Goal: Task Accomplishment & Management: Manage account settings

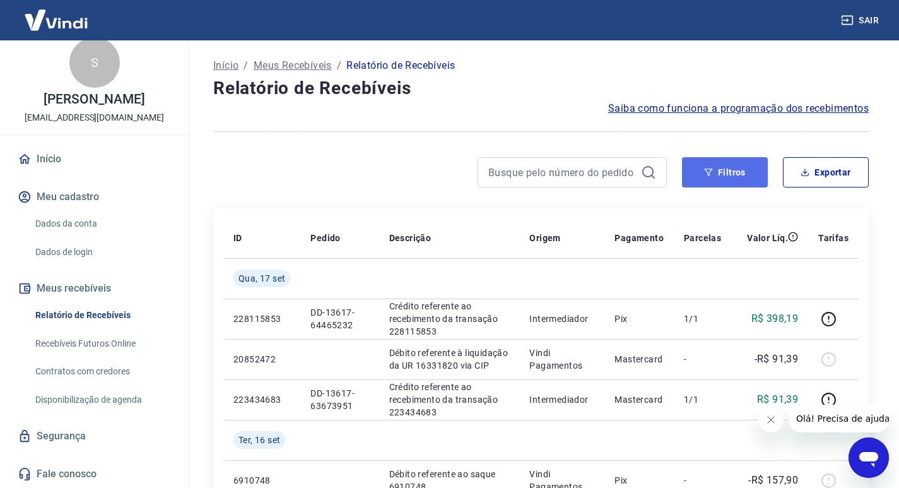
click at [726, 177] on button "Filtros" at bounding box center [725, 172] width 86 height 30
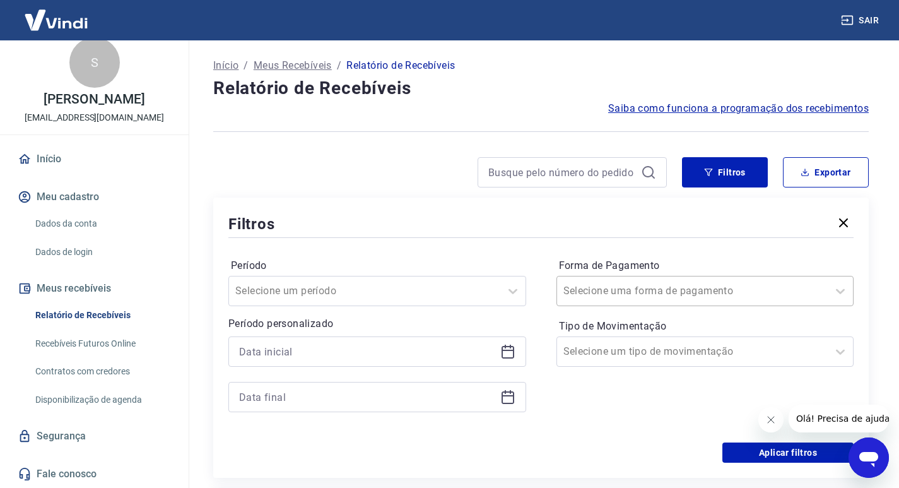
click at [578, 302] on div "Selecione uma forma de pagamento" at bounding box center [705, 291] width 298 height 30
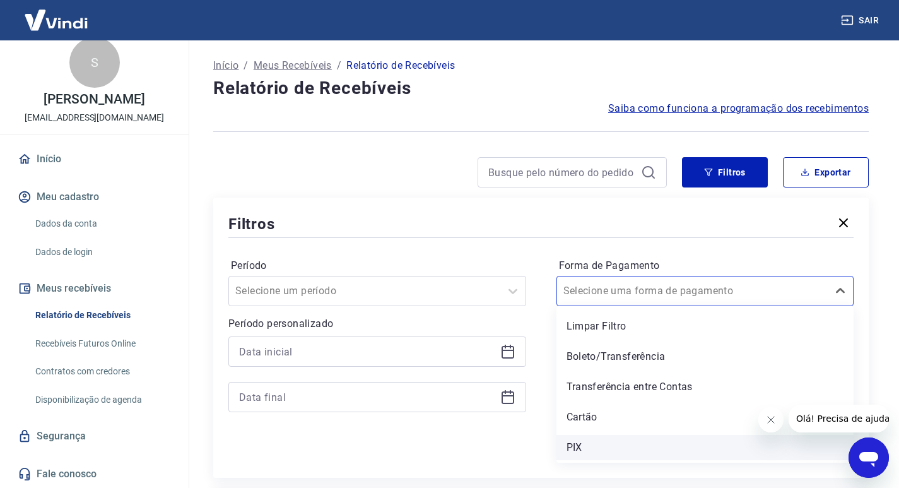
click at [567, 444] on div "PIX" at bounding box center [705, 447] width 298 height 25
click at [596, 447] on div "Aplicar filtros" at bounding box center [540, 452] width 625 height 20
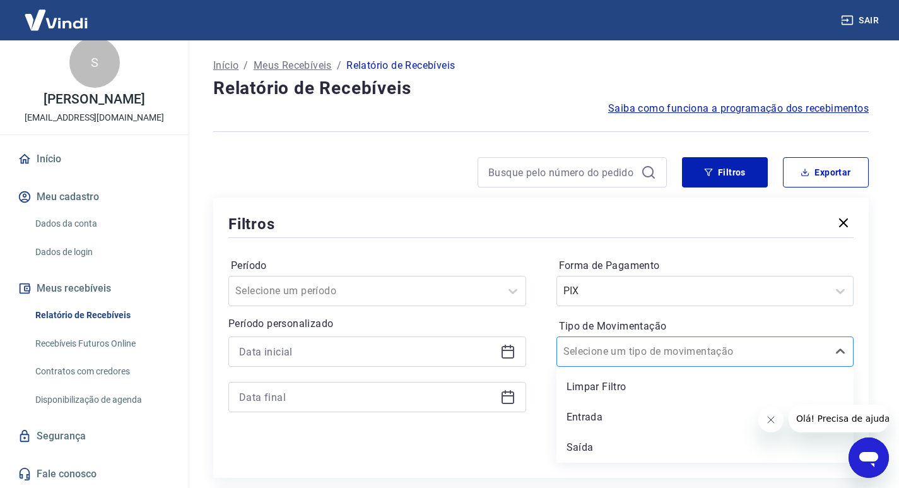
click at [595, 344] on input "Tipo de Movimentação" at bounding box center [626, 351] width 127 height 15
click at [358, 347] on input at bounding box center [367, 351] width 256 height 19
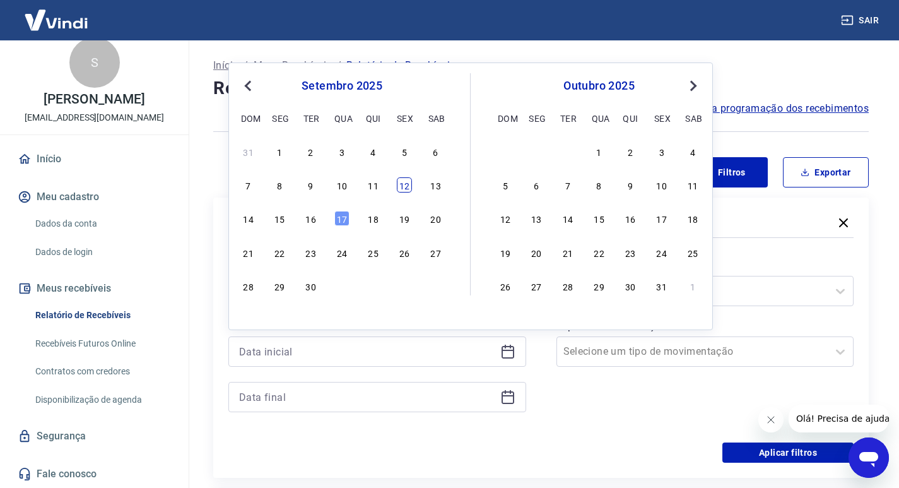
click at [401, 184] on div "12" at bounding box center [404, 184] width 15 height 15
type input "[DATE]"
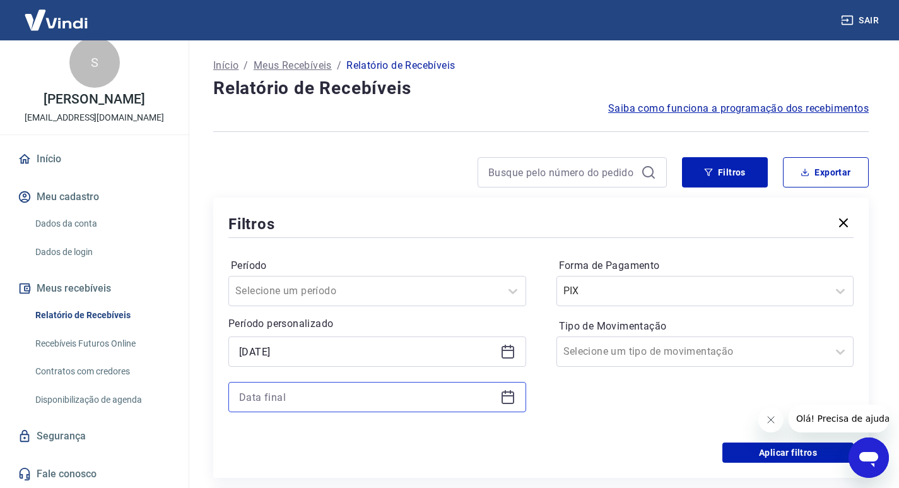
click at [274, 401] on input at bounding box center [367, 396] width 256 height 19
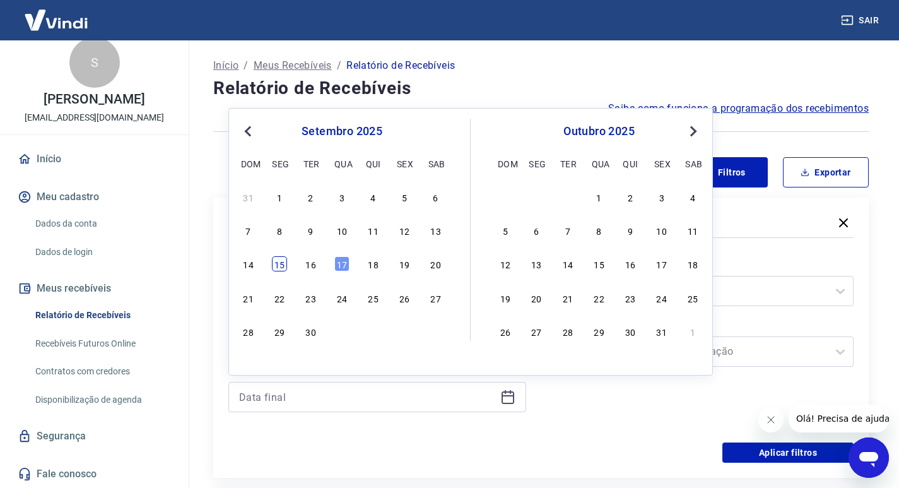
click at [284, 263] on div "15" at bounding box center [279, 263] width 15 height 15
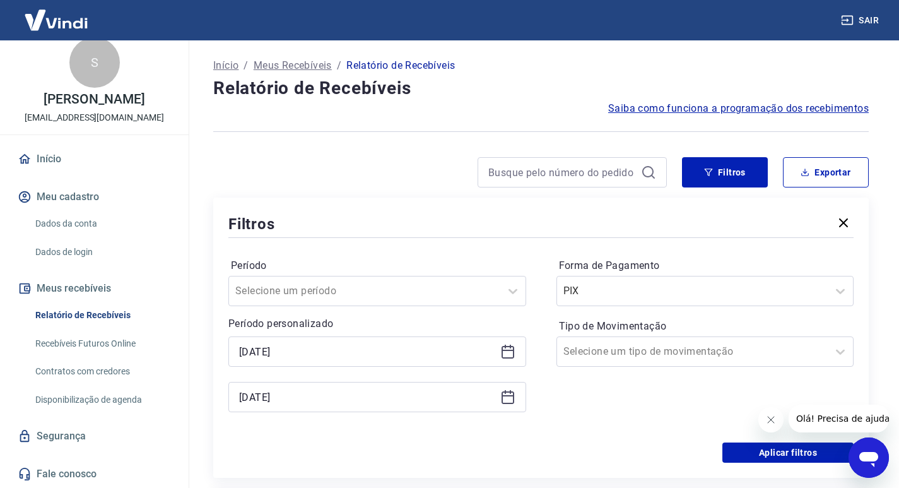
type input "[DATE]"
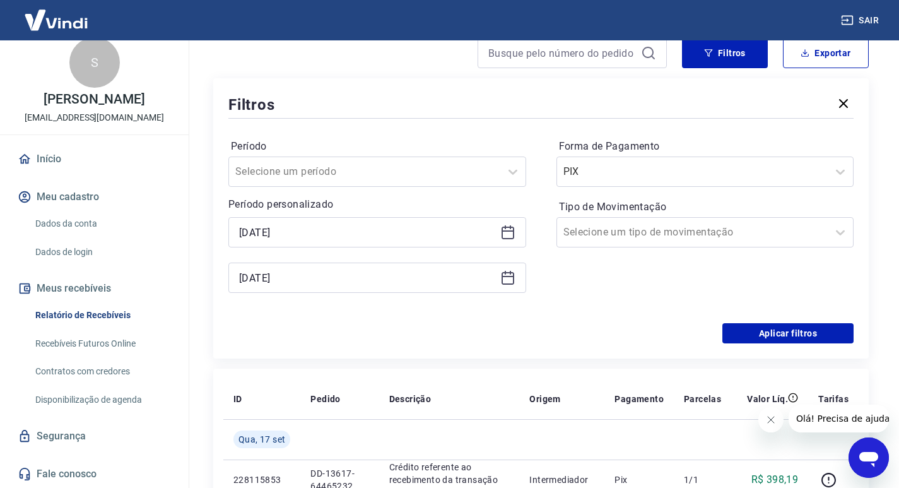
scroll to position [126, 0]
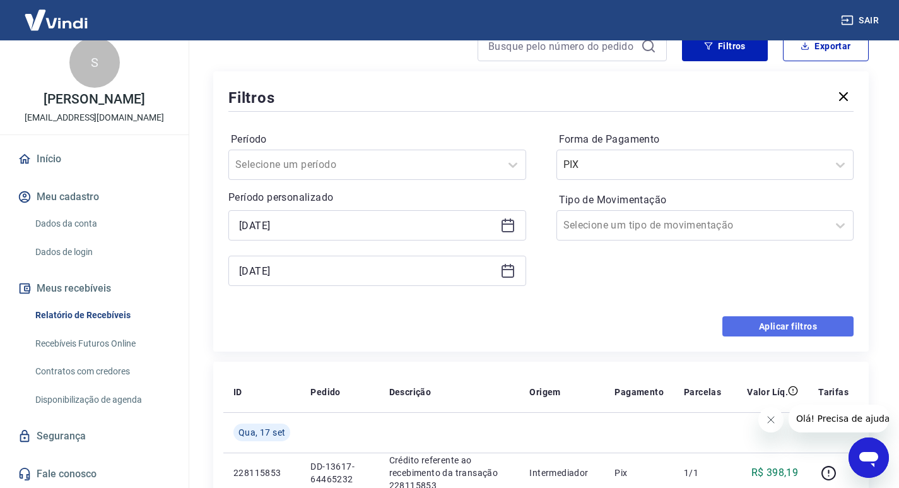
click at [782, 324] on button "Aplicar filtros" at bounding box center [787, 326] width 131 height 20
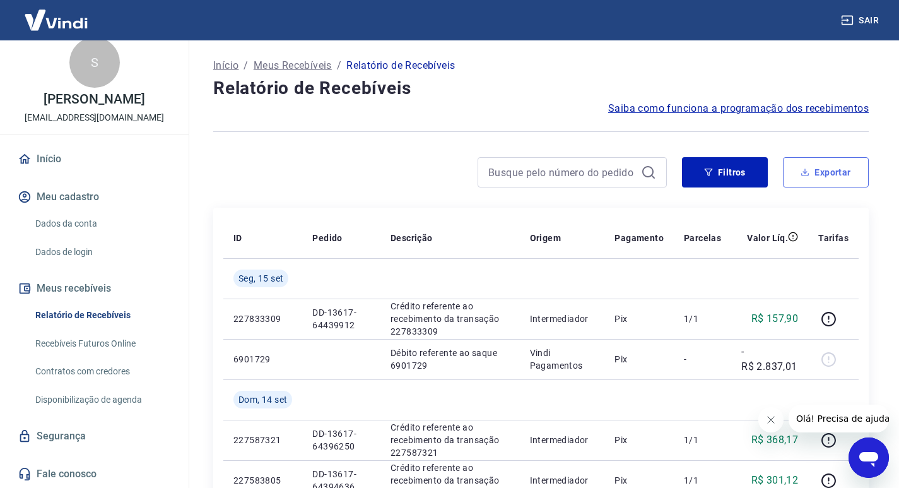
click at [816, 169] on button "Exportar" at bounding box center [826, 172] width 86 height 30
type input "[DATE]"
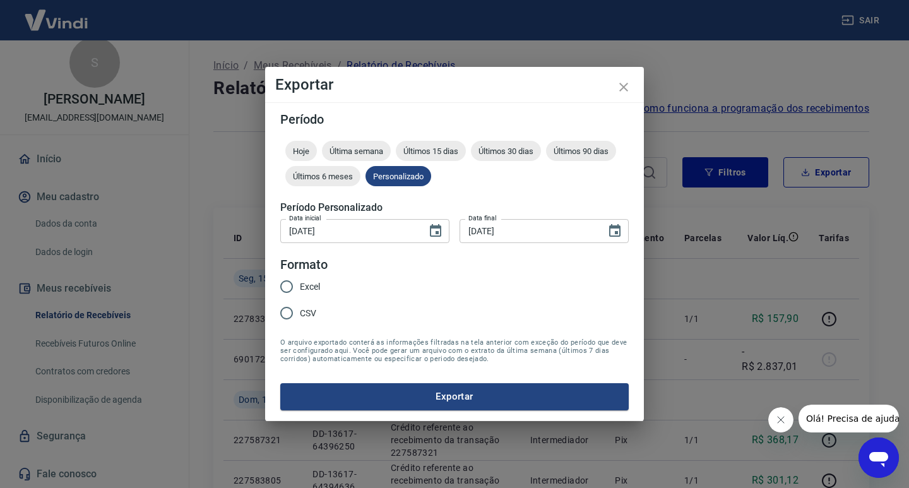
click at [286, 288] on input "Excel" at bounding box center [286, 286] width 26 height 26
radio input "true"
click at [375, 410] on div "Período Hoje Última semana Últimos 15 dias Últimos 30 dias Últimos 90 dias Últi…" at bounding box center [454, 261] width 379 height 318
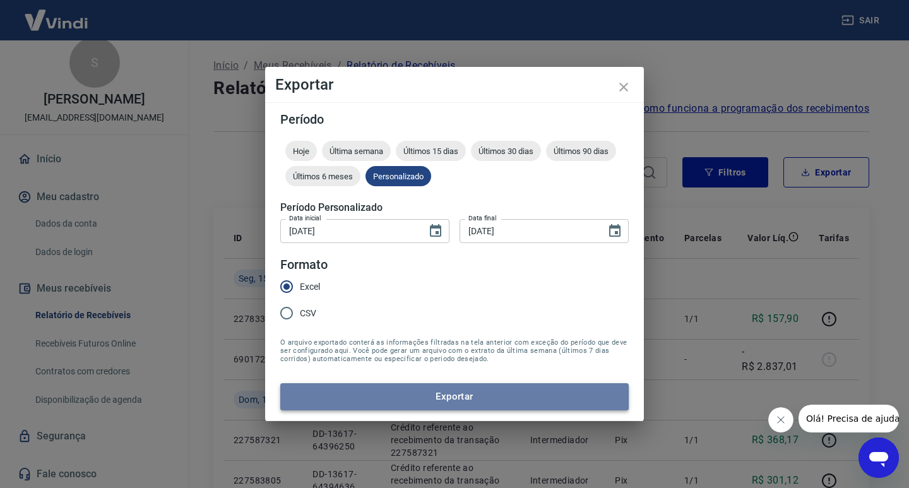
click at [380, 403] on button "Exportar" at bounding box center [454, 396] width 348 height 26
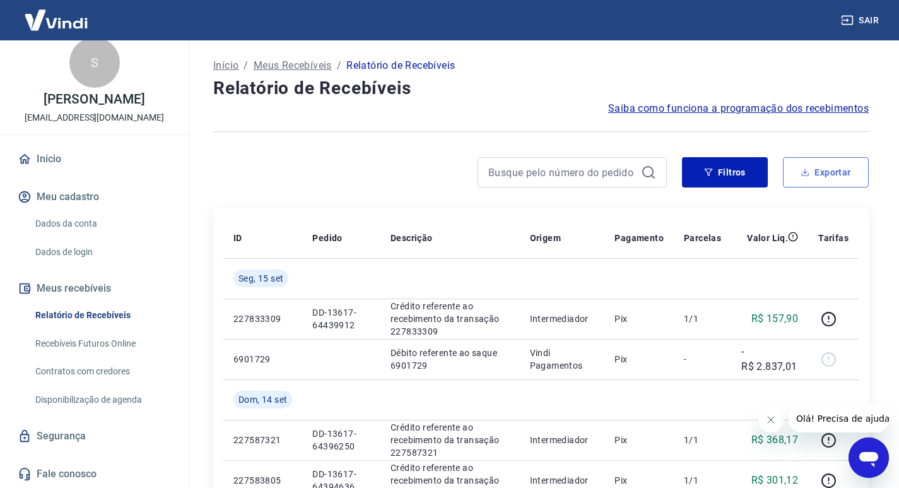
click at [852, 180] on button "Exportar" at bounding box center [826, 172] width 86 height 30
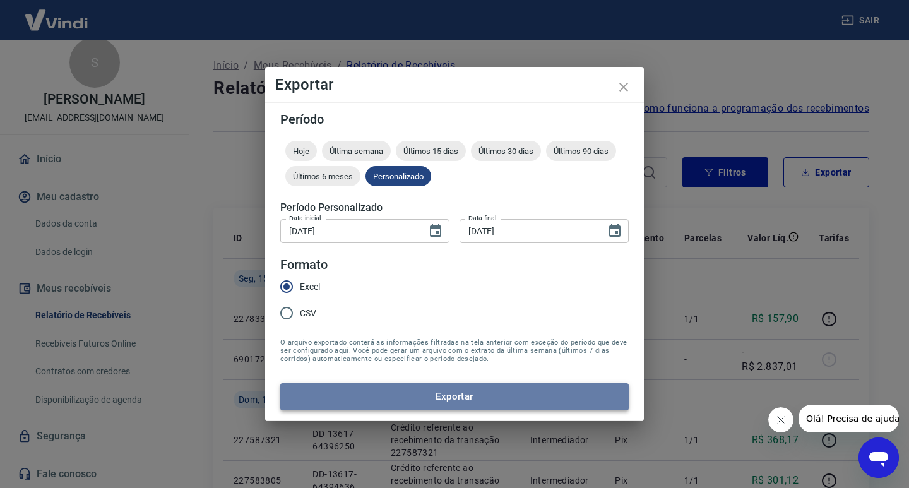
click at [333, 394] on button "Exportar" at bounding box center [454, 396] width 348 height 26
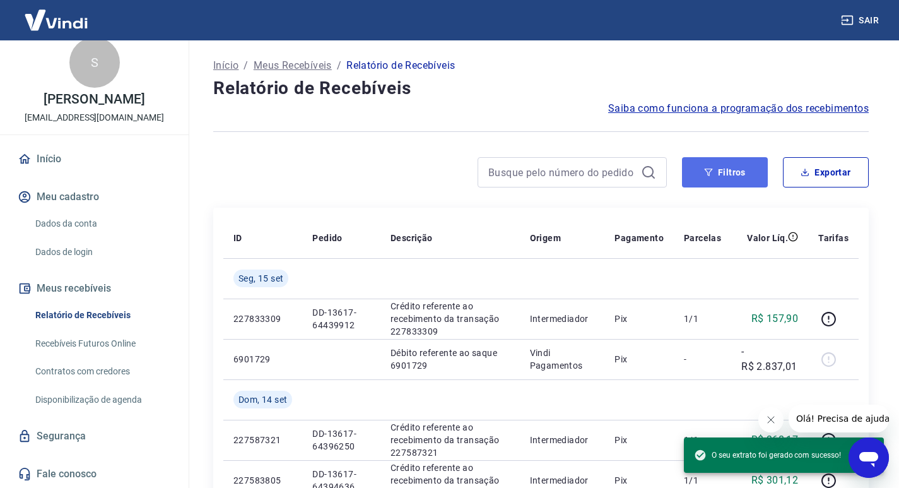
click at [722, 178] on button "Filtros" at bounding box center [725, 172] width 86 height 30
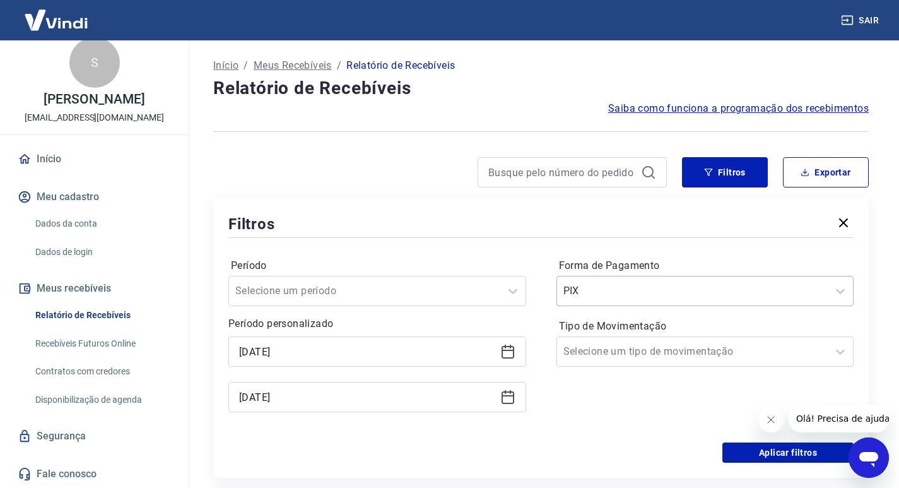
click at [572, 292] on input "Forma de Pagamento" at bounding box center [626, 290] width 127 height 15
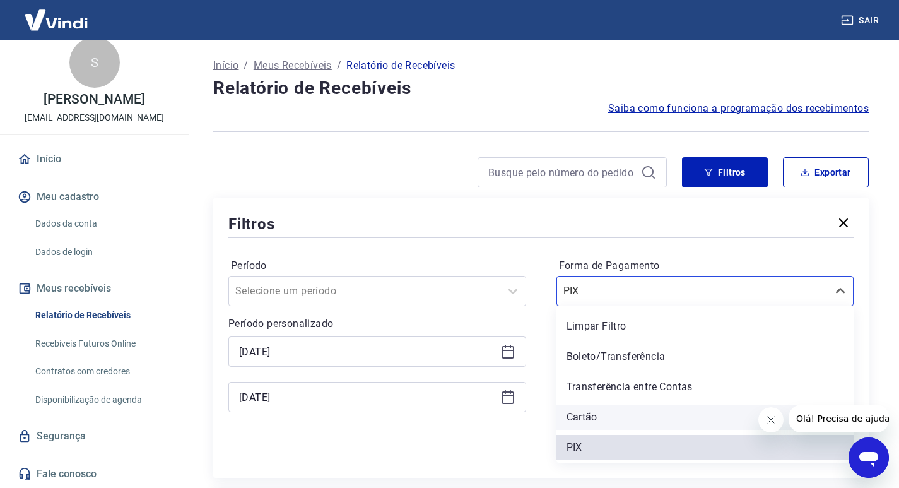
click at [570, 420] on div "Cartão" at bounding box center [705, 416] width 298 height 25
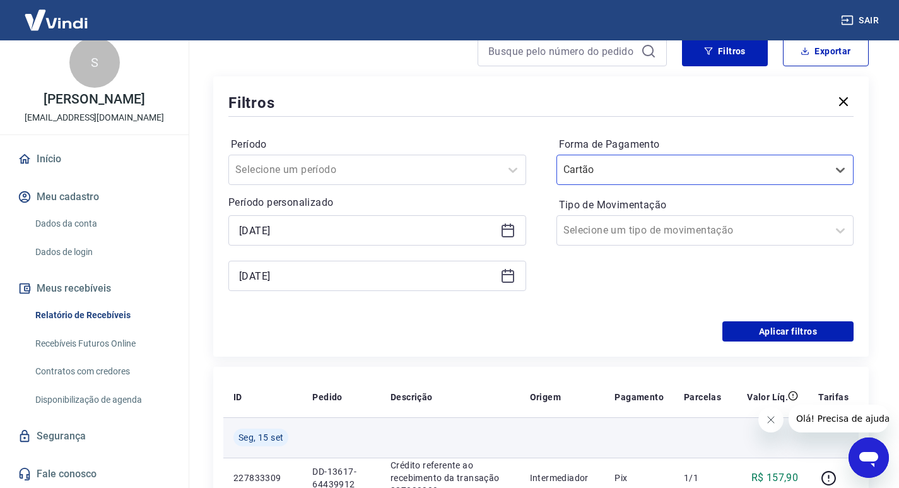
scroll to position [126, 0]
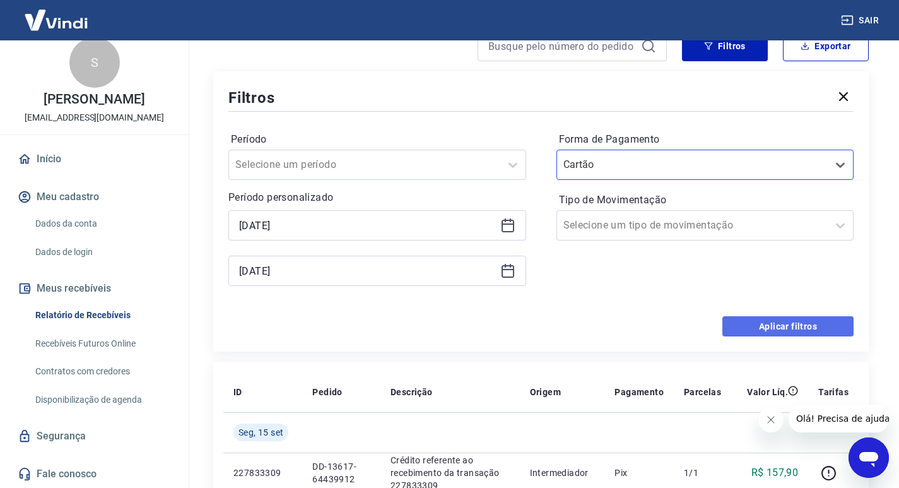
click at [795, 331] on button "Aplicar filtros" at bounding box center [787, 326] width 131 height 20
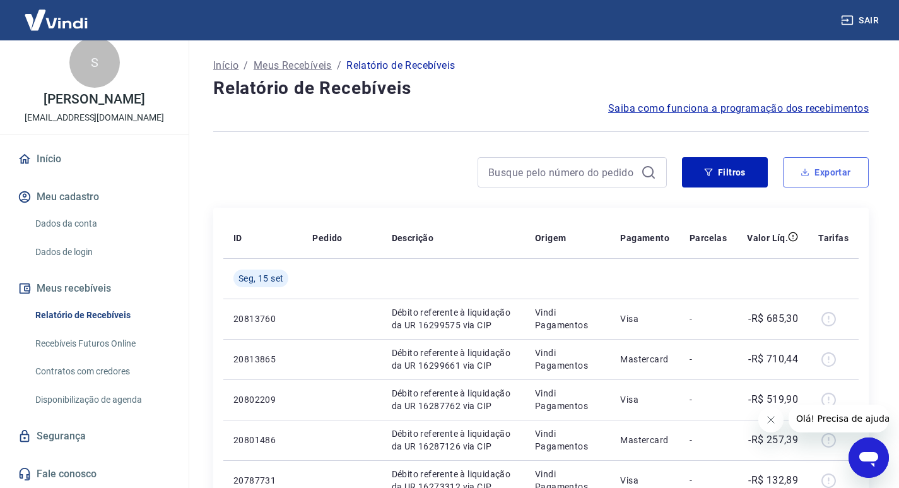
click at [792, 177] on button "Exportar" at bounding box center [826, 172] width 86 height 30
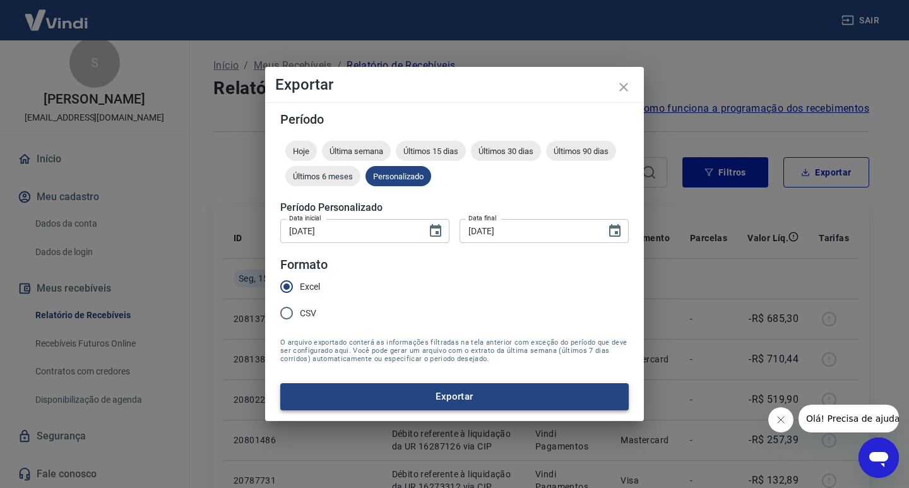
click at [420, 391] on button "Exportar" at bounding box center [454, 396] width 348 height 26
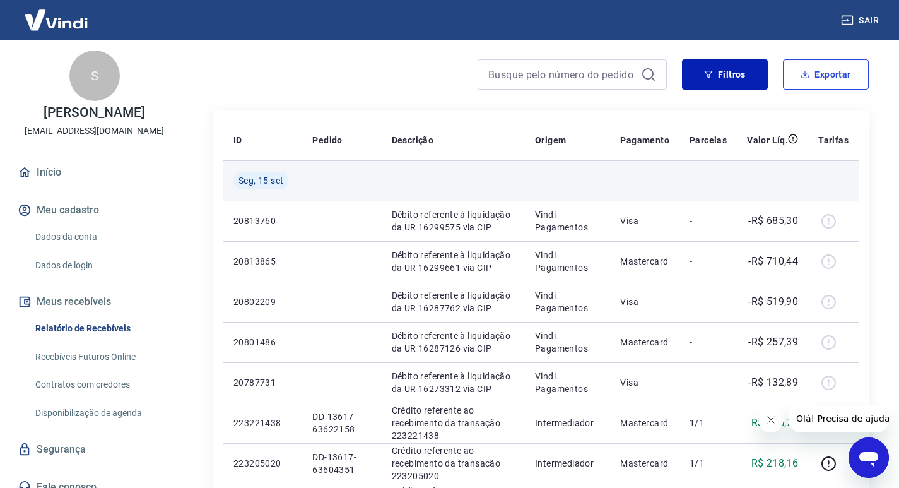
scroll to position [126, 0]
